Goal: Task Accomplishment & Management: Use online tool/utility

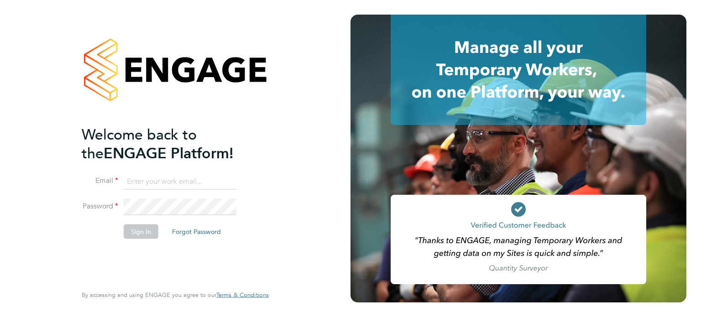
type input "[EMAIL_ADDRESS][PERSON_NAME][DOMAIN_NAME]"
click at [139, 232] on button "Sign In" at bounding box center [141, 231] width 35 height 15
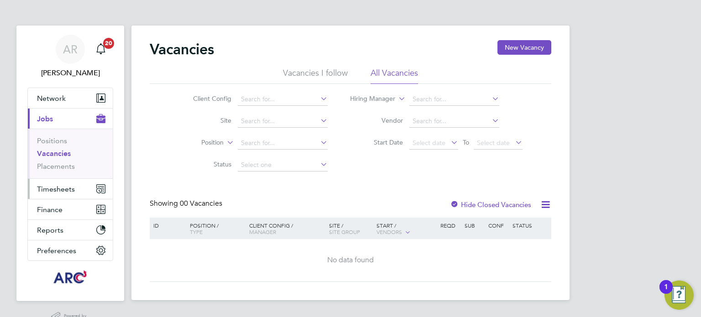
click at [57, 189] on span "Timesheets" at bounding box center [56, 189] width 38 height 9
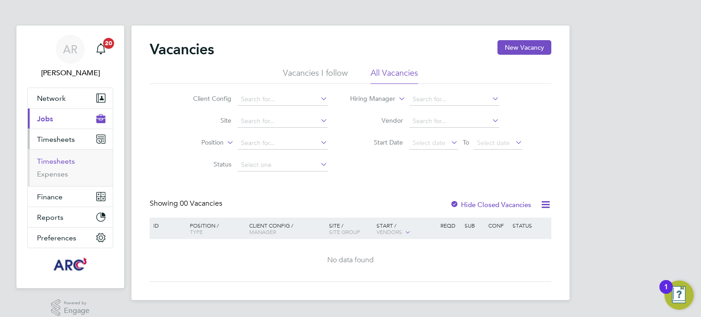
click at [51, 162] on link "Timesheets" at bounding box center [56, 161] width 38 height 9
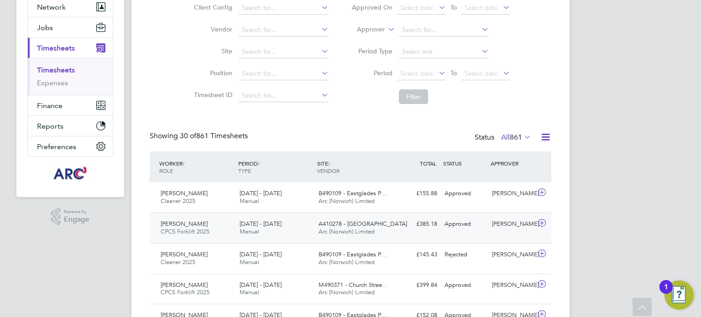
click at [383, 225] on span "A410278 - [GEOGRAPHIC_DATA]" at bounding box center [362, 224] width 88 height 8
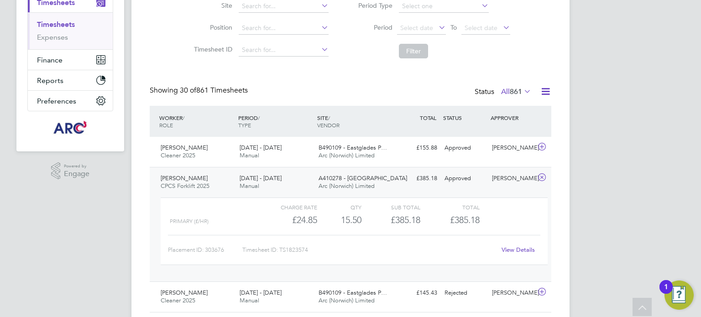
scroll to position [129, 0]
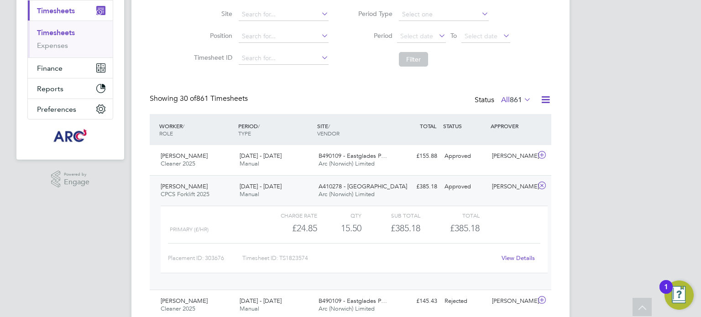
click at [184, 181] on div "[PERSON_NAME] CPCS Forklift 2025 [DATE] - [DATE]" at bounding box center [196, 190] width 79 height 23
